Goal: Information Seeking & Learning: Learn about a topic

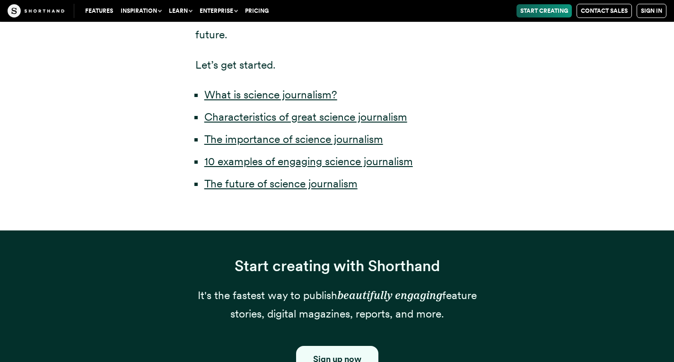
scroll to position [533, 0]
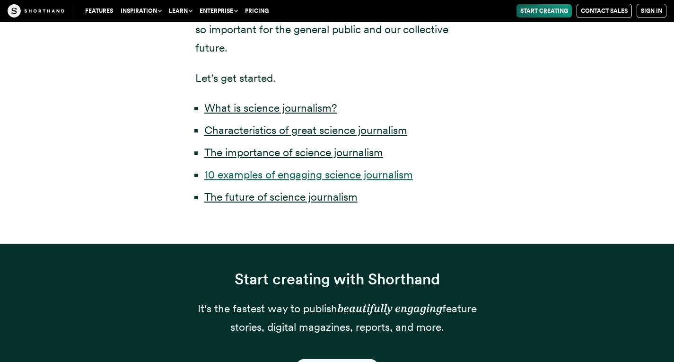
click at [317, 176] on link "10 examples of engaging science journalism" at bounding box center [308, 174] width 208 height 13
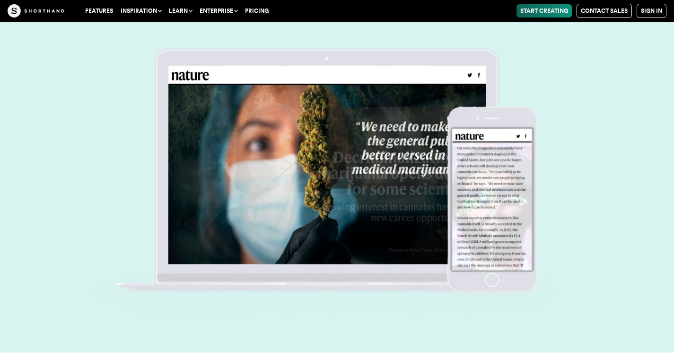
scroll to position [13885, 0]
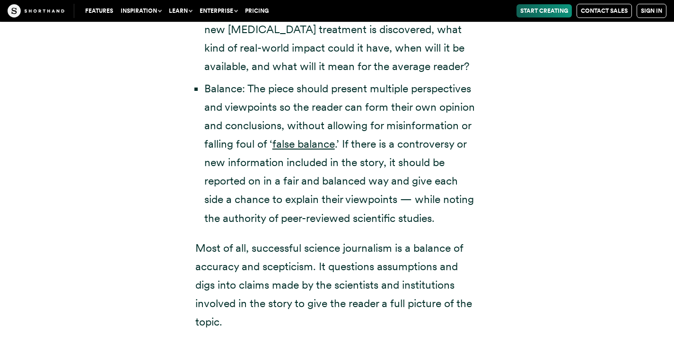
scroll to position [533, 0]
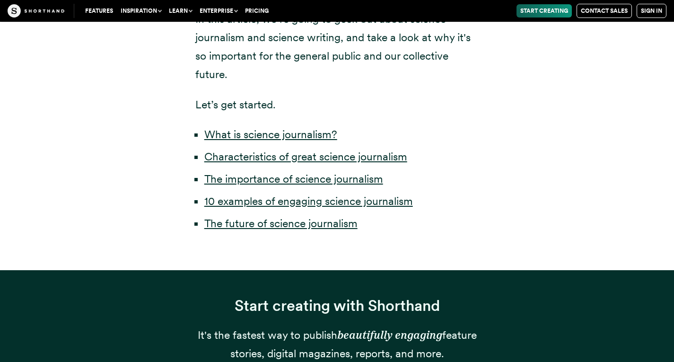
scroll to position [453, 0]
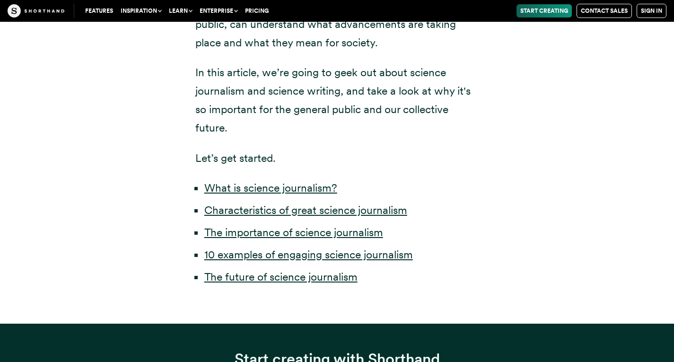
click at [250, 256] on link "10 examples of engaging science journalism" at bounding box center [308, 254] width 208 height 13
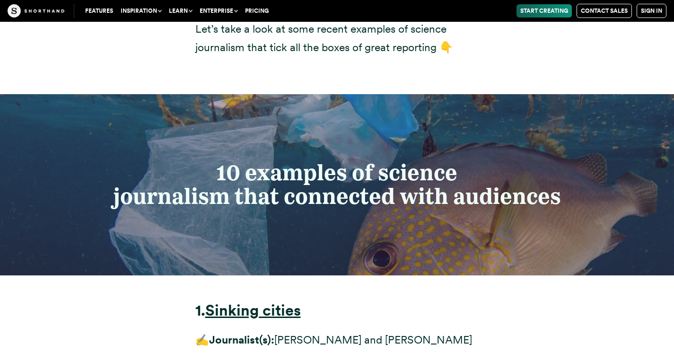
scroll to position [4146, 0]
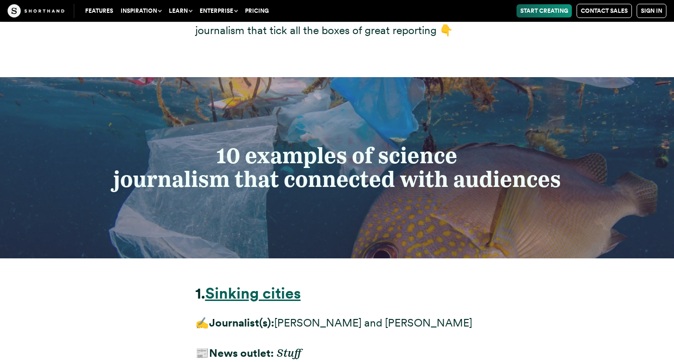
click at [242, 284] on strong "Sinking cities" at bounding box center [252, 293] width 95 height 18
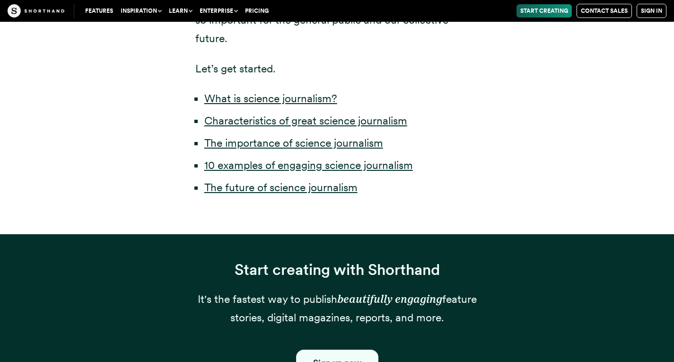
scroll to position [453, 0]
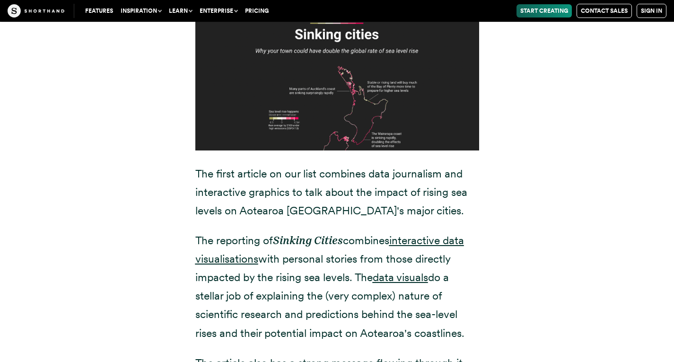
scroll to position [4303, 0]
